Goal: Information Seeking & Learning: Understand process/instructions

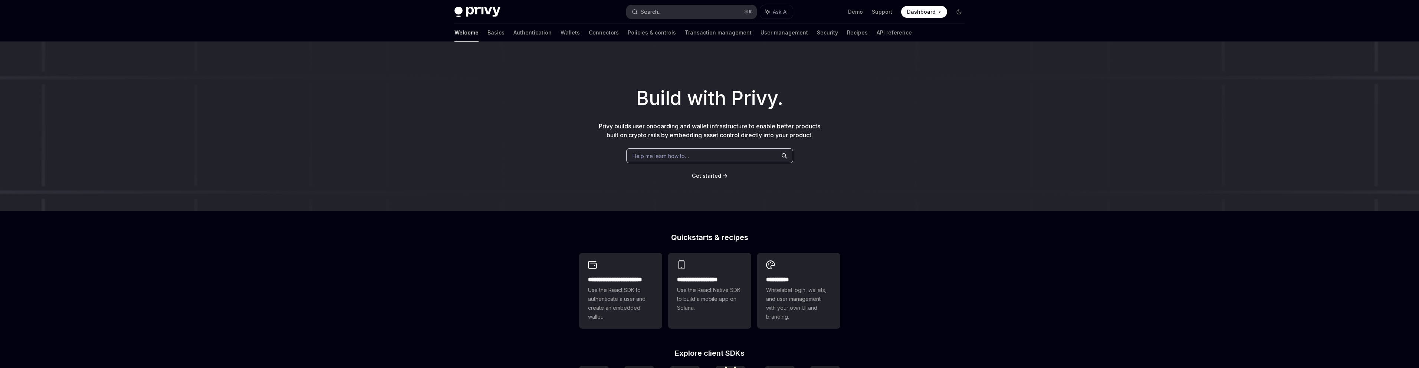
click at [703, 13] on button "Search... ⌘ K" at bounding box center [692, 11] width 130 height 13
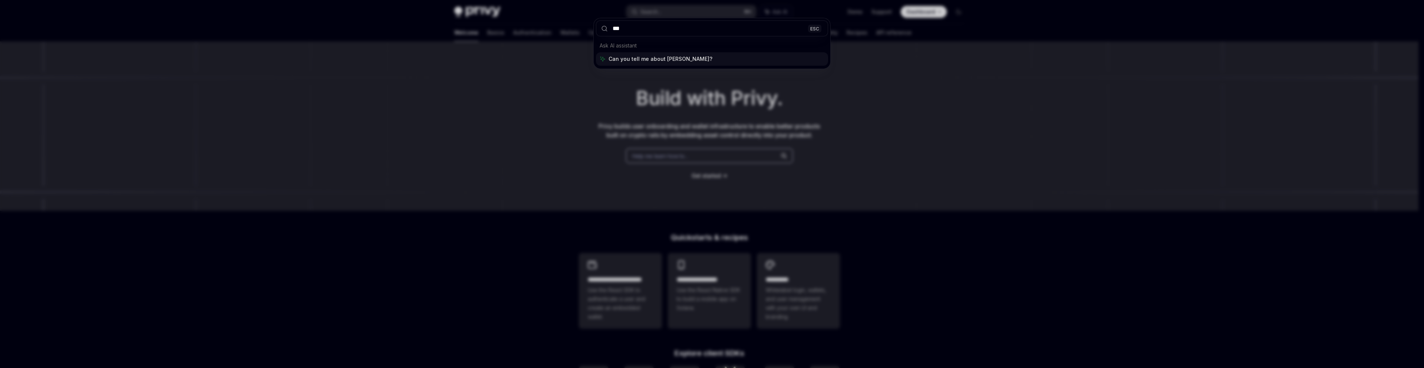
type input "****"
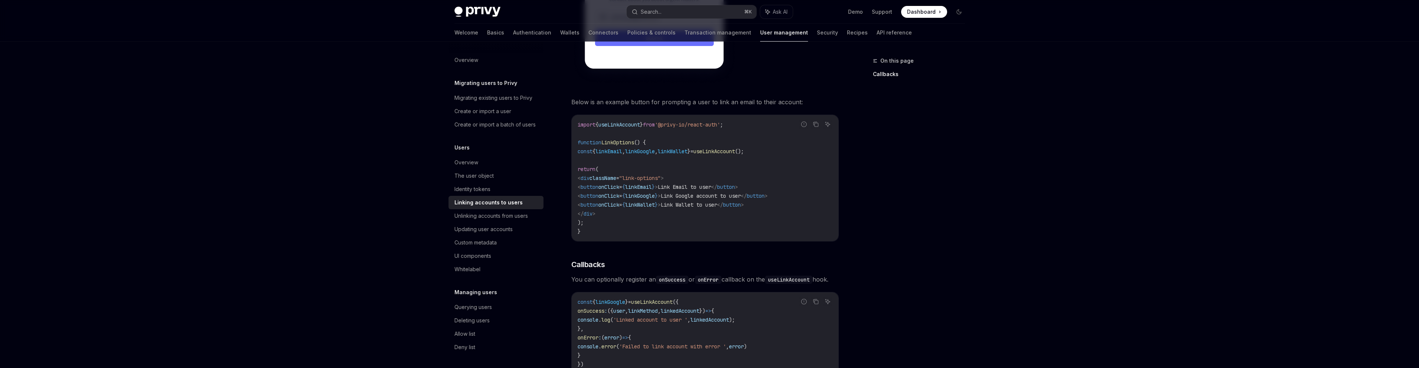
scroll to position [588, 0]
click at [476, 194] on div "Identity tokens" at bounding box center [472, 189] width 36 height 9
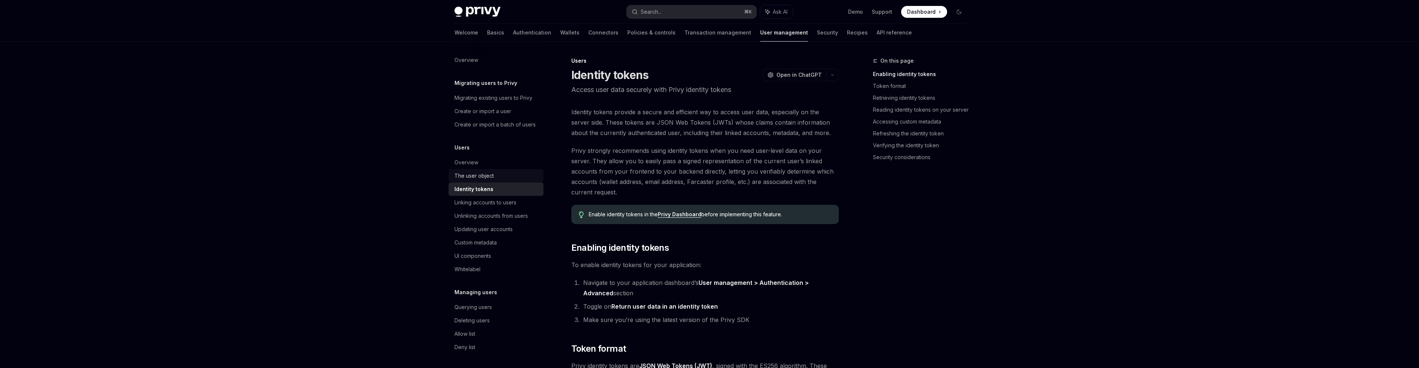
click at [477, 180] on link "The user object" at bounding box center [495, 175] width 95 height 13
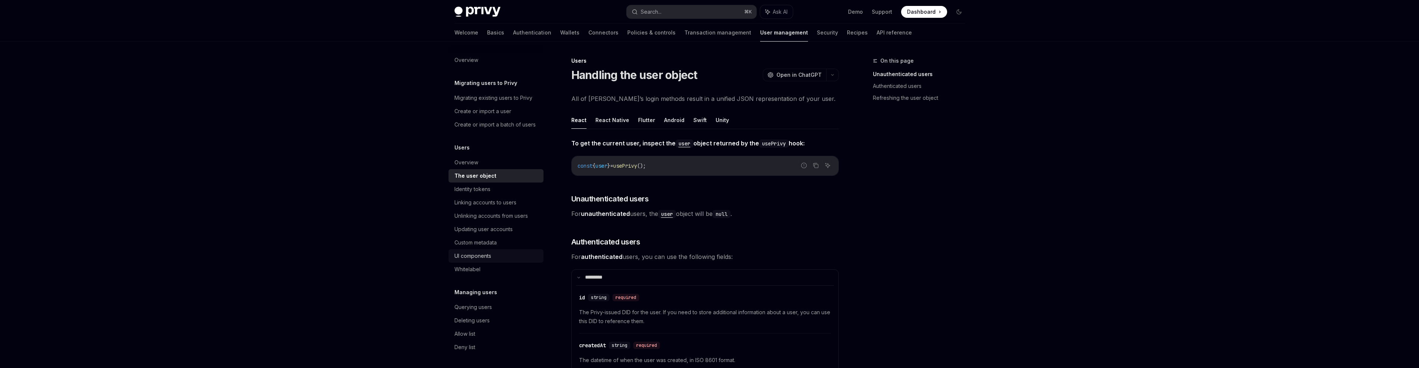
click at [489, 259] on link "UI components" at bounding box center [495, 255] width 95 height 13
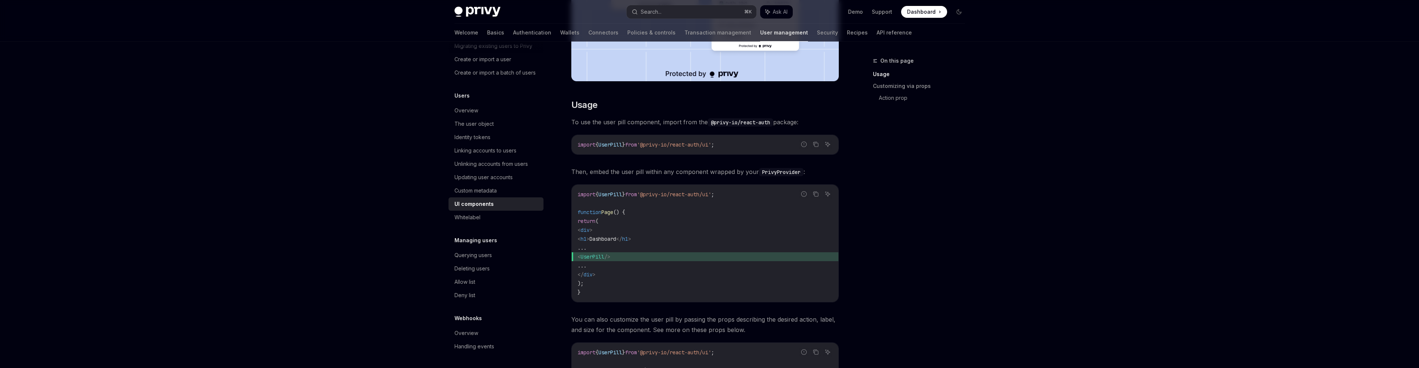
scroll to position [61, 0]
click at [474, 148] on div "Linking accounts to users" at bounding box center [485, 150] width 62 height 9
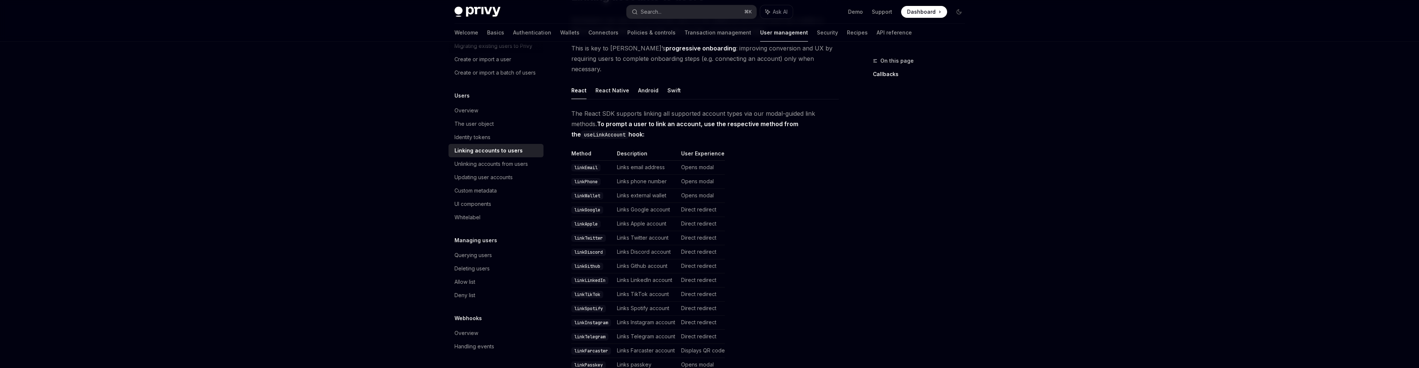
scroll to position [98, 0]
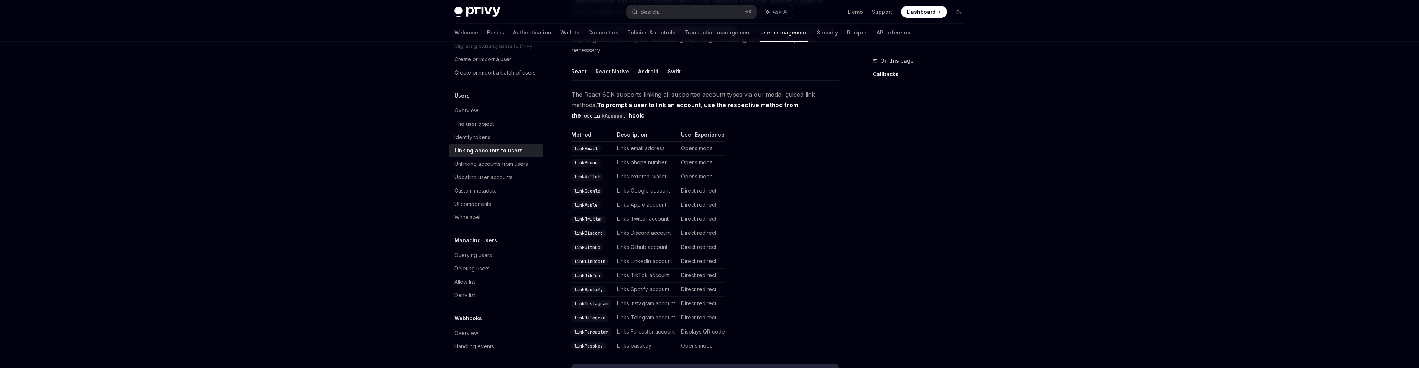
click at [703, 170] on td "Opens modal" at bounding box center [701, 177] width 47 height 14
click at [655, 170] on td "Links external wallet" at bounding box center [646, 177] width 64 height 14
click at [572, 173] on code "linkWallet" at bounding box center [587, 176] width 32 height 7
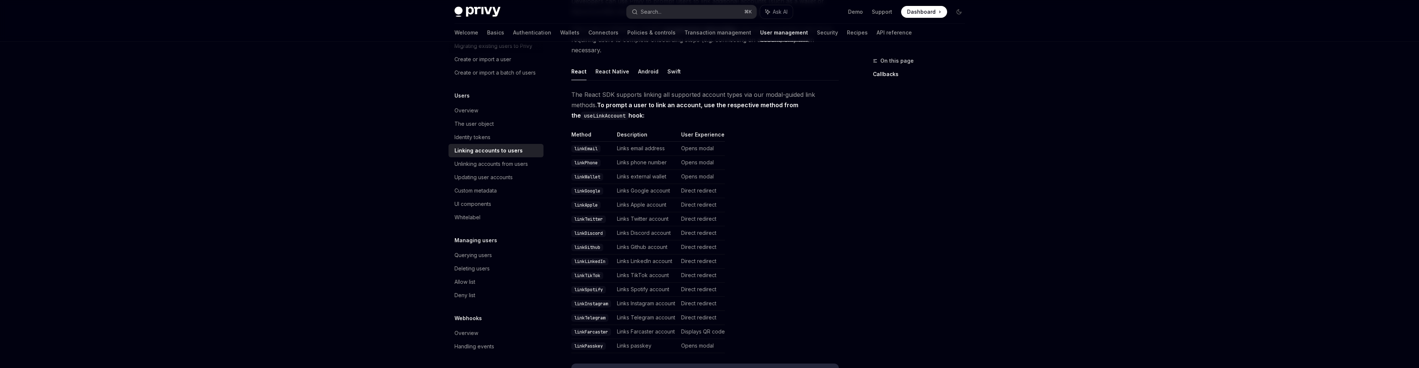
click at [578, 173] on code "linkWallet" at bounding box center [587, 176] width 32 height 7
copy code "linkWallet"
click at [663, 3] on div "Privy Docs home page Search... ⌘ K Ask AI Demo Support Dashboard Dashboard Sear…" at bounding box center [709, 12] width 510 height 24
click at [661, 11] on div "Search..." at bounding box center [651, 11] width 21 height 9
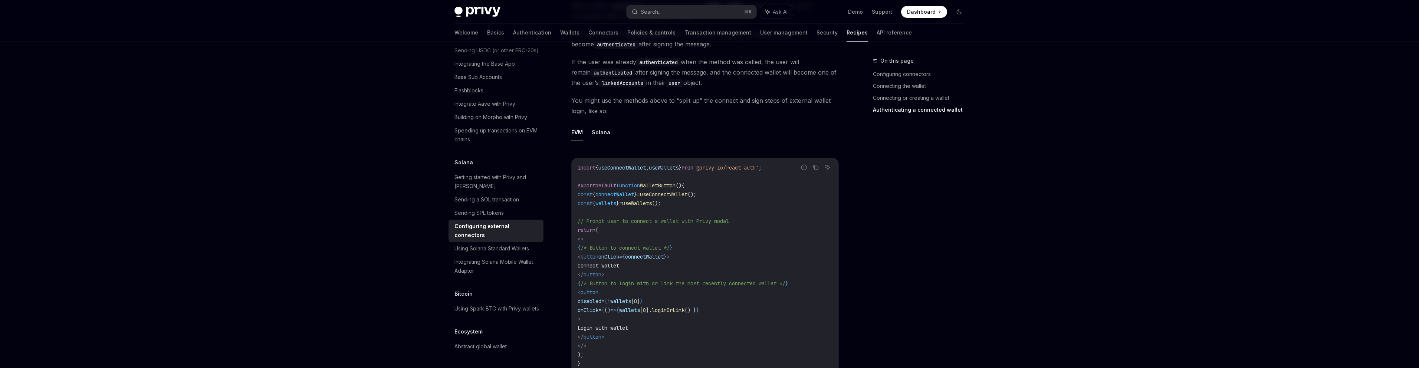
scroll to position [1257, 0]
click at [598, 125] on button "Solana" at bounding box center [601, 133] width 19 height 17
type textarea "*"
